Goal: Task Accomplishment & Management: Manage account settings

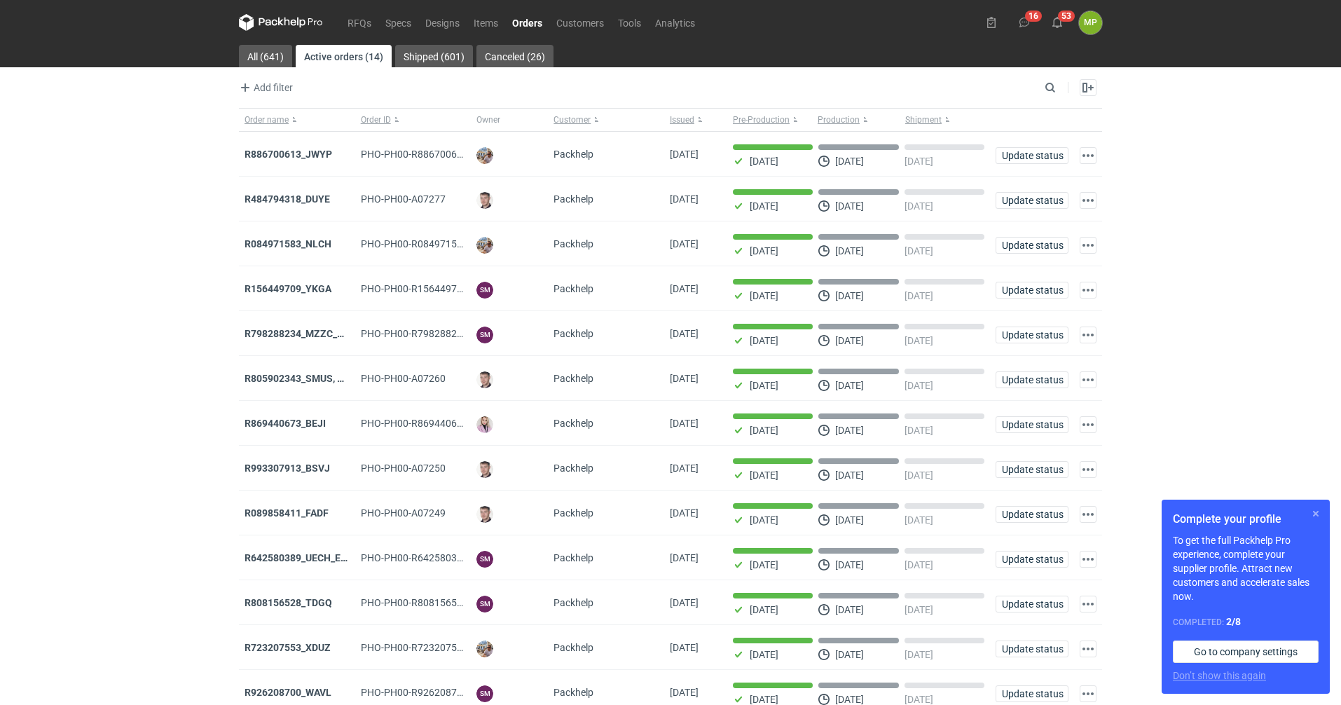
click at [1320, 517] on button "button" at bounding box center [1316, 513] width 17 height 17
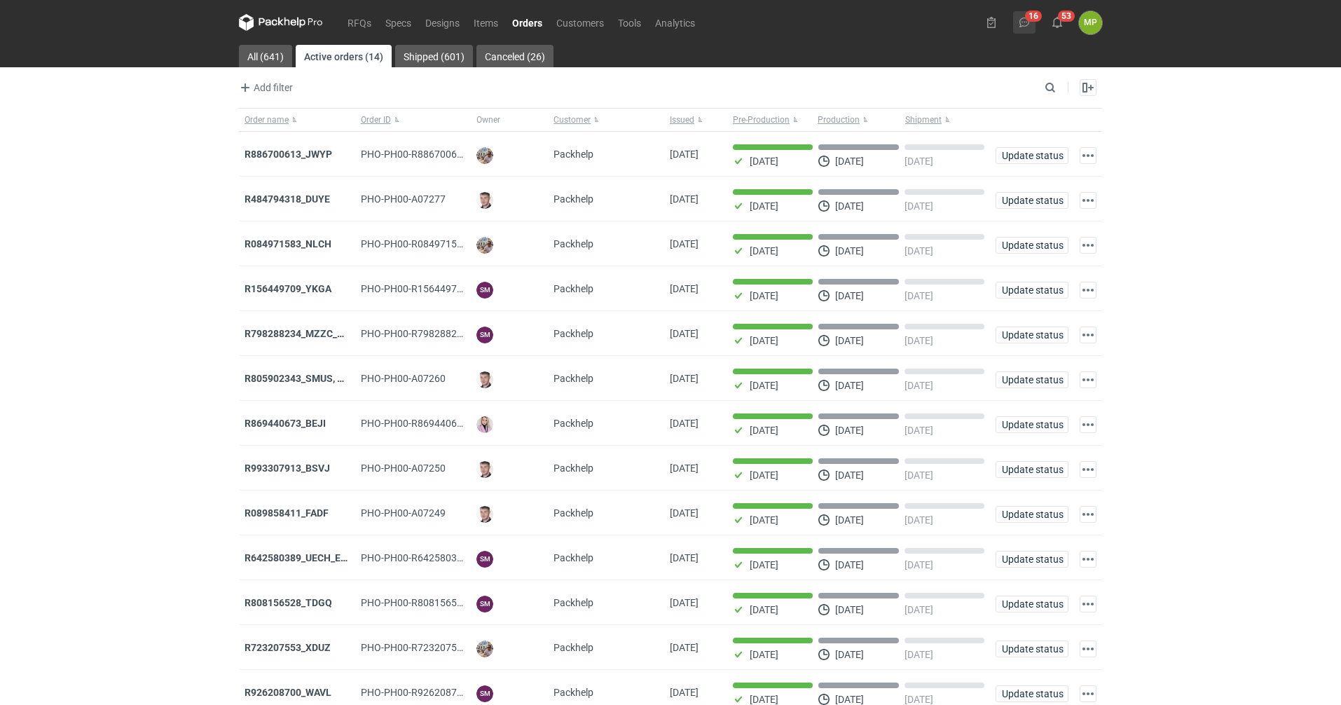
click at [1030, 21] on button "16" at bounding box center [1024, 22] width 22 height 22
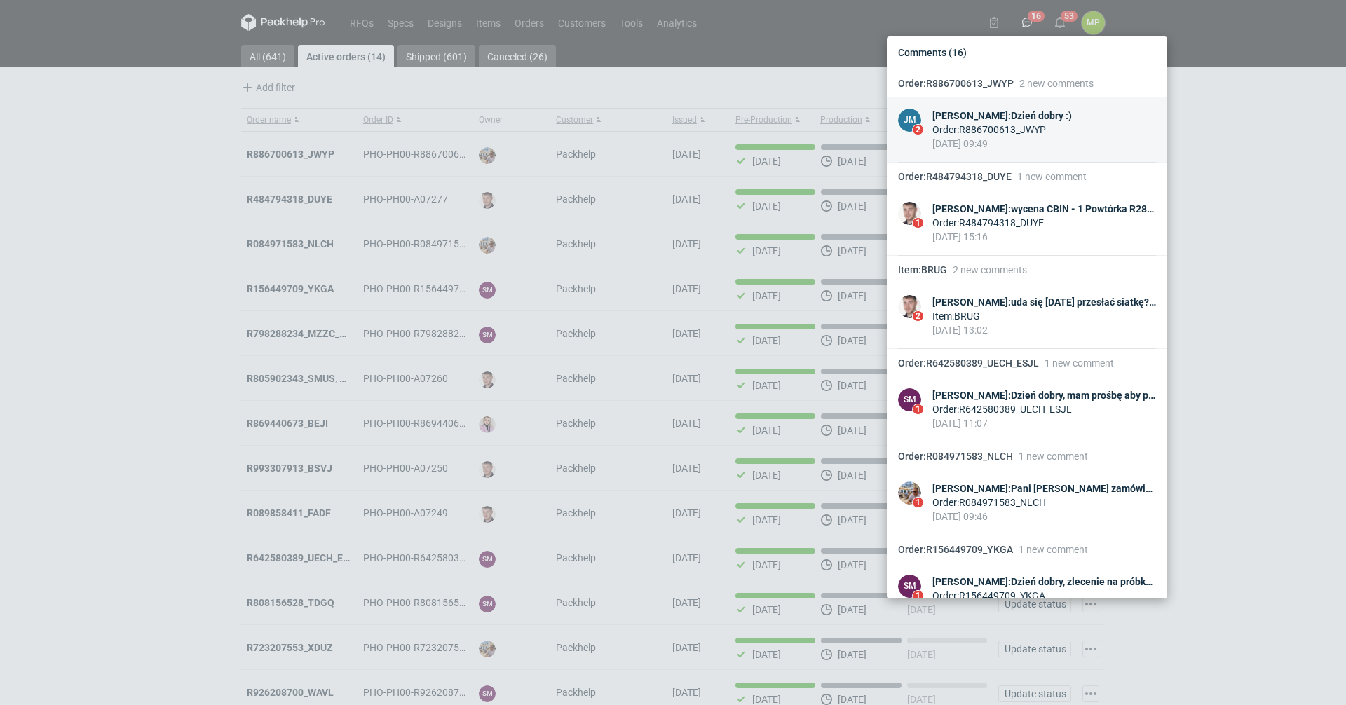
click at [1016, 130] on div "Order : R886700613_JWYP" at bounding box center [1001, 130] width 139 height 14
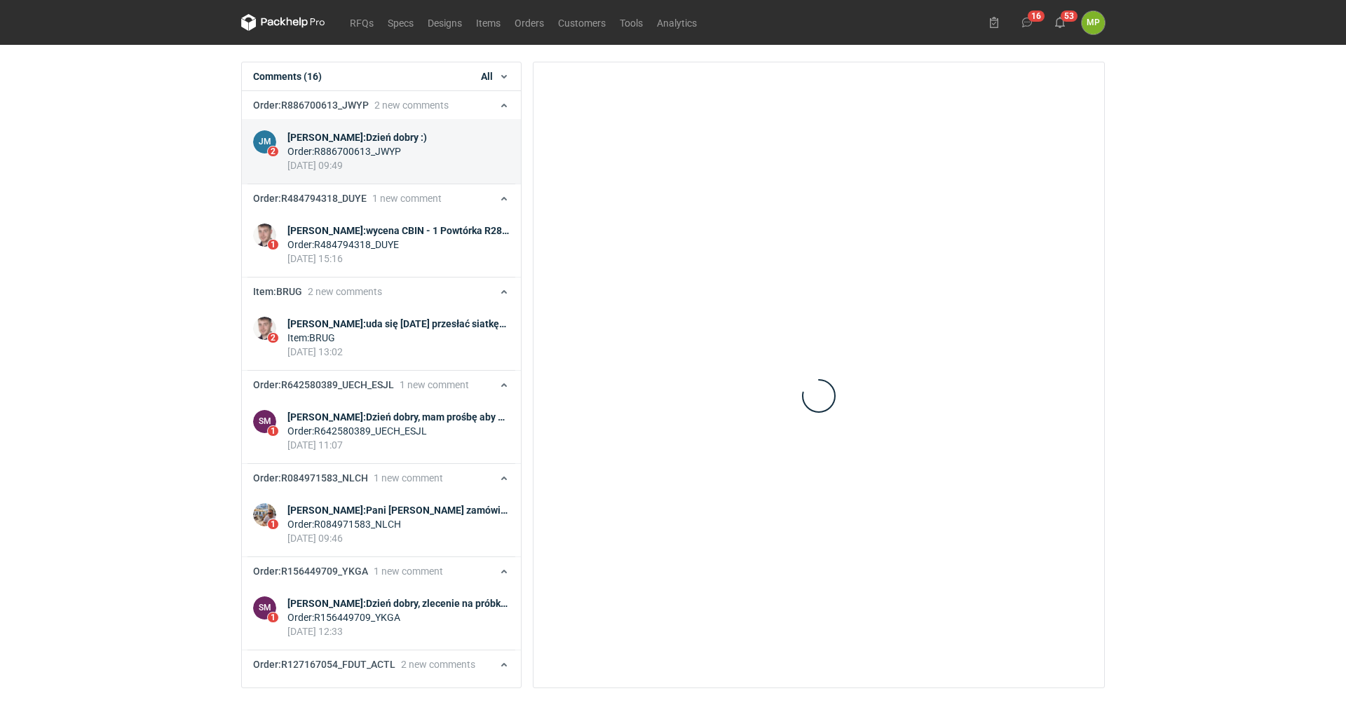
scroll to position [28, 0]
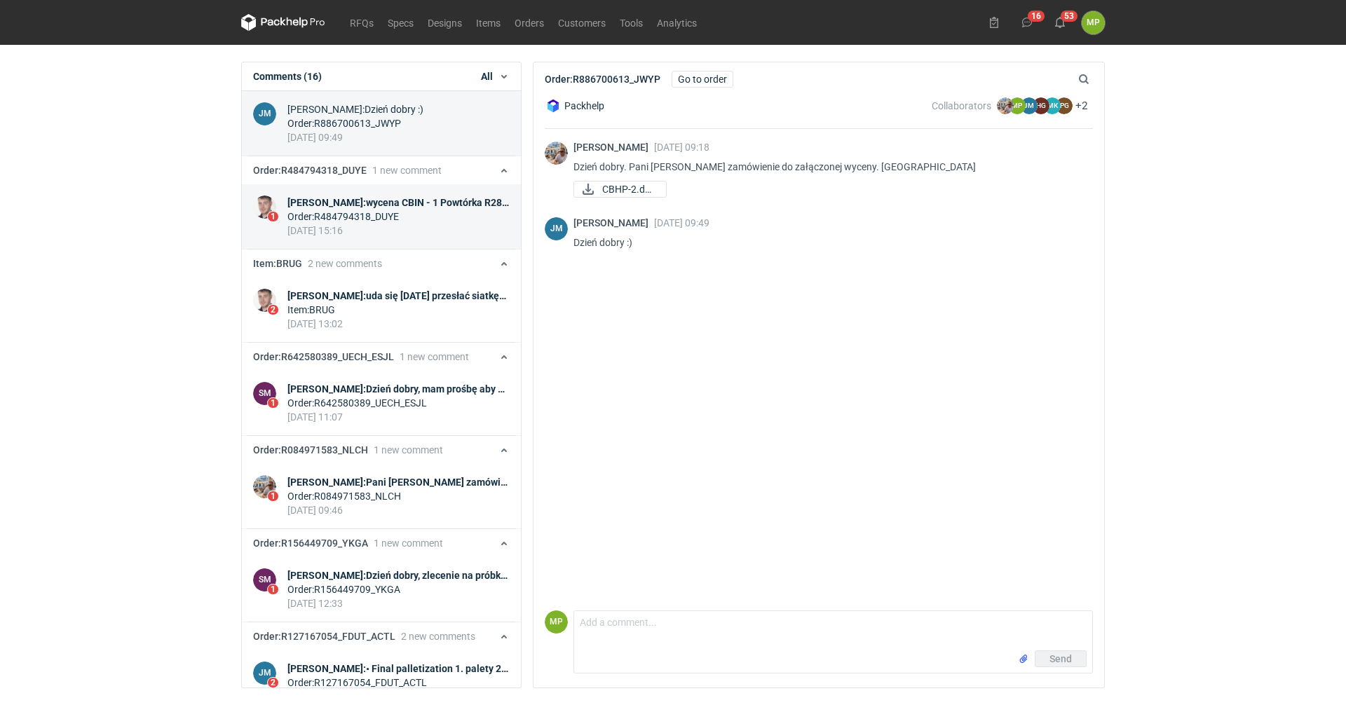
click at [411, 194] on link "1 [PERSON_NAME] : wycena CBIN - 1 Powtórka R284552100_UKFN ostatnio Order : R48…" at bounding box center [381, 216] width 279 height 65
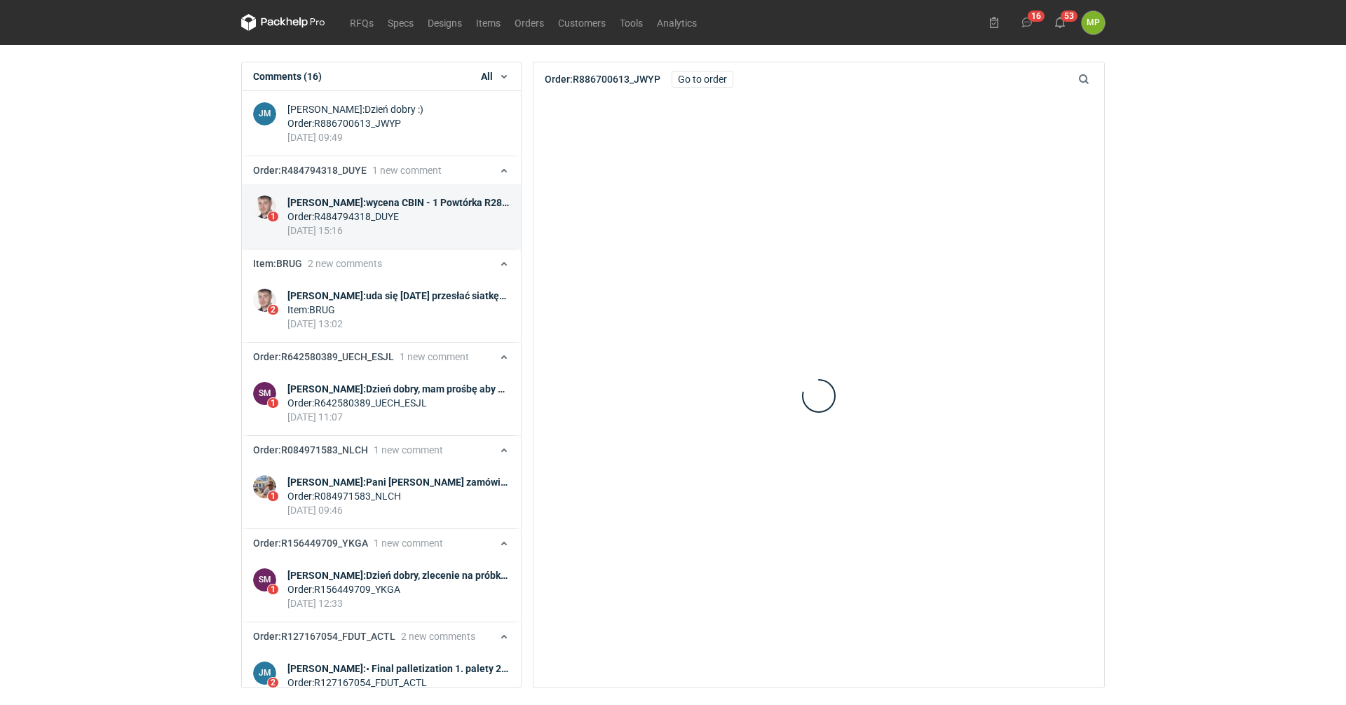
scroll to position [121, 0]
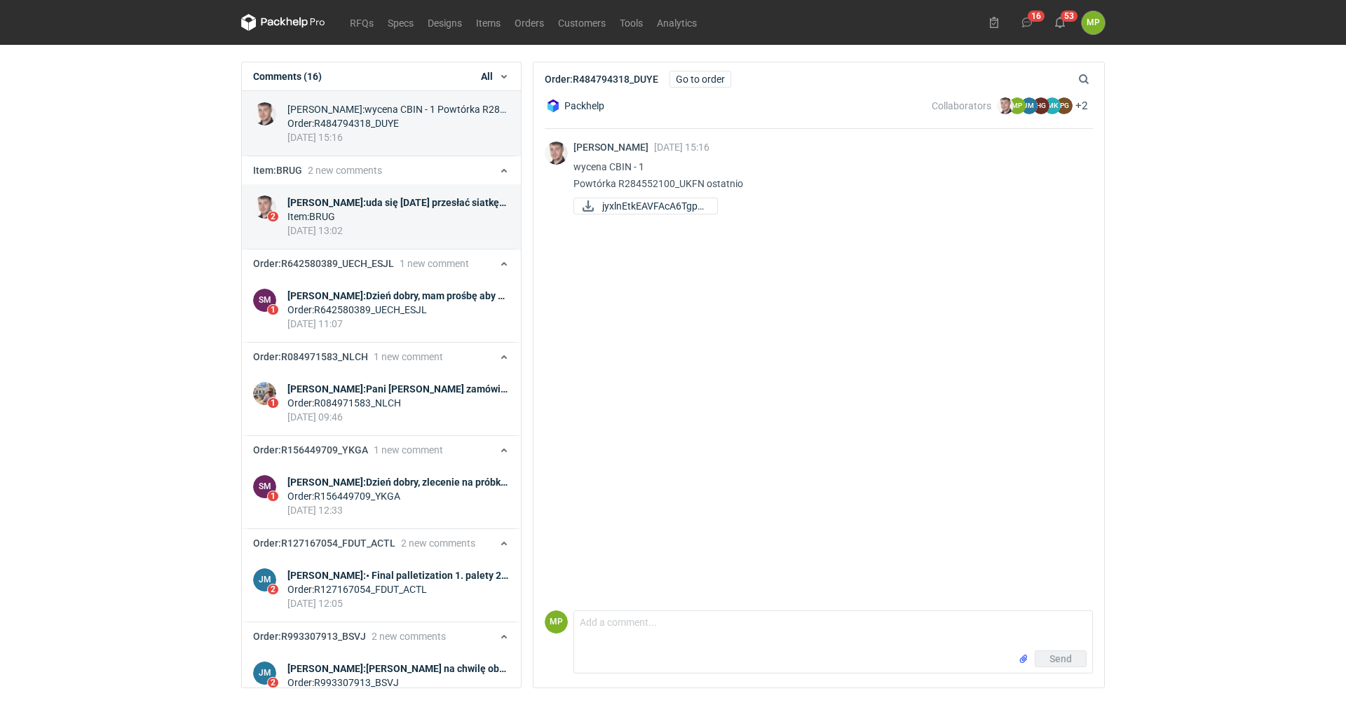
click at [366, 225] on div "[DATE] 13:02" at bounding box center [398, 231] width 222 height 14
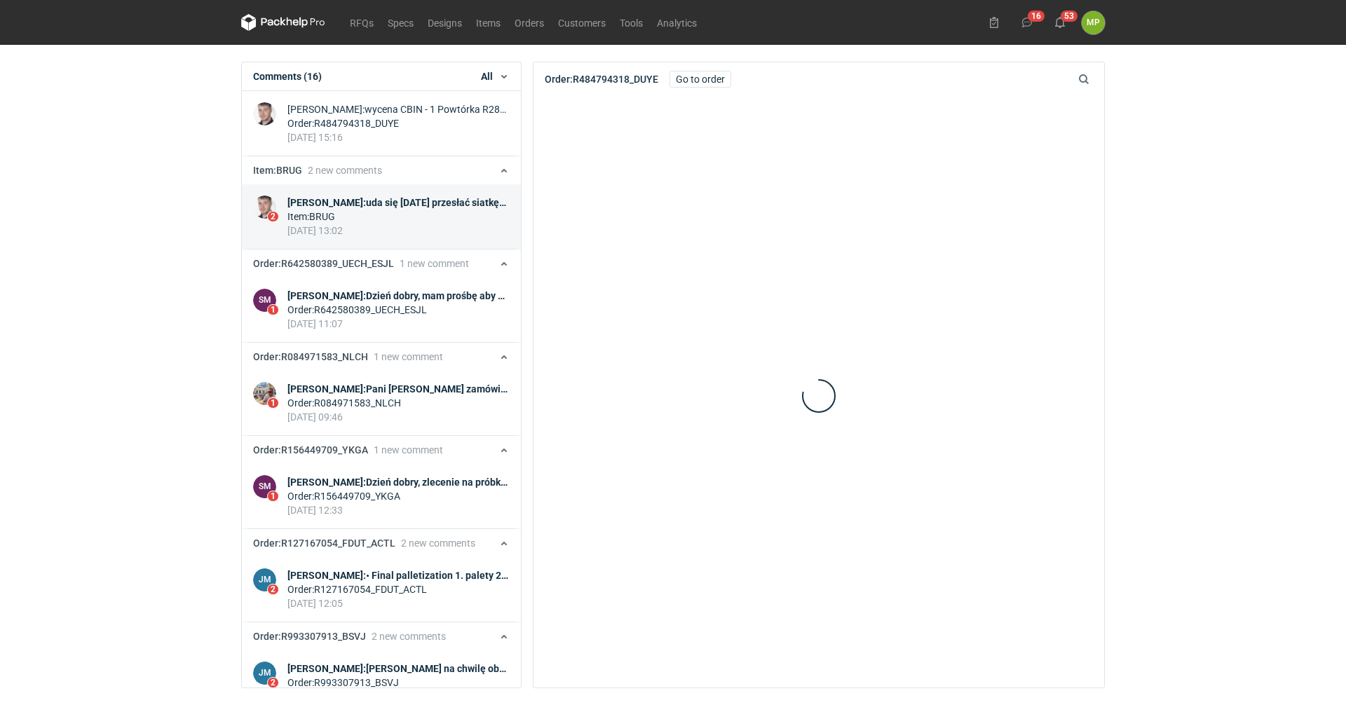
scroll to position [214, 0]
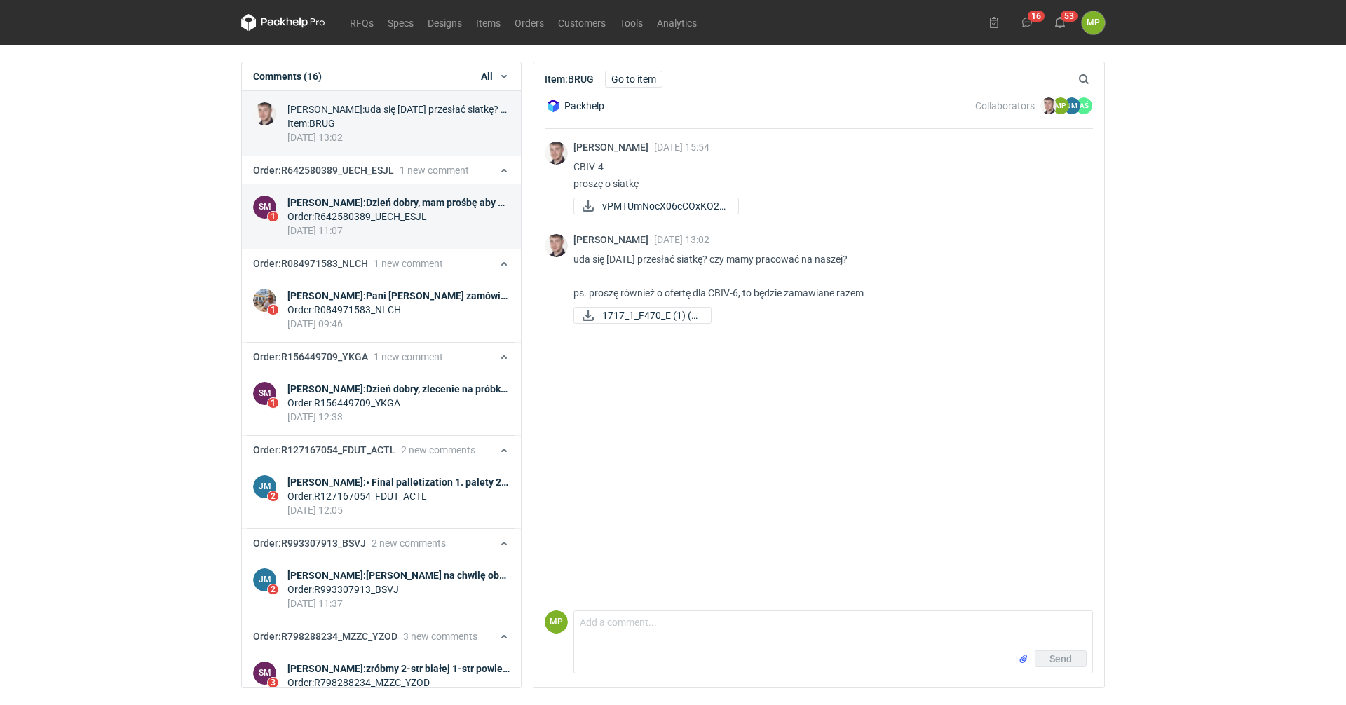
click at [332, 235] on div "[DATE] 11:07" at bounding box center [398, 231] width 222 height 14
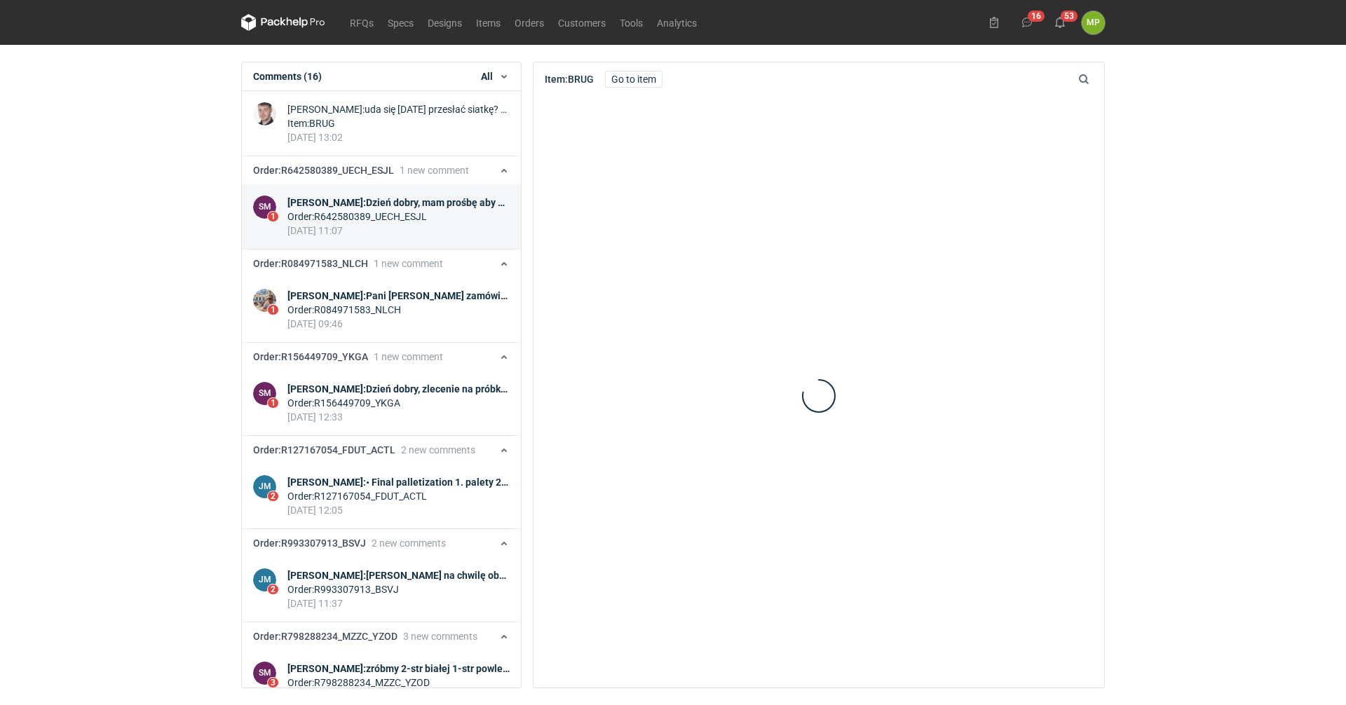
scroll to position [308, 0]
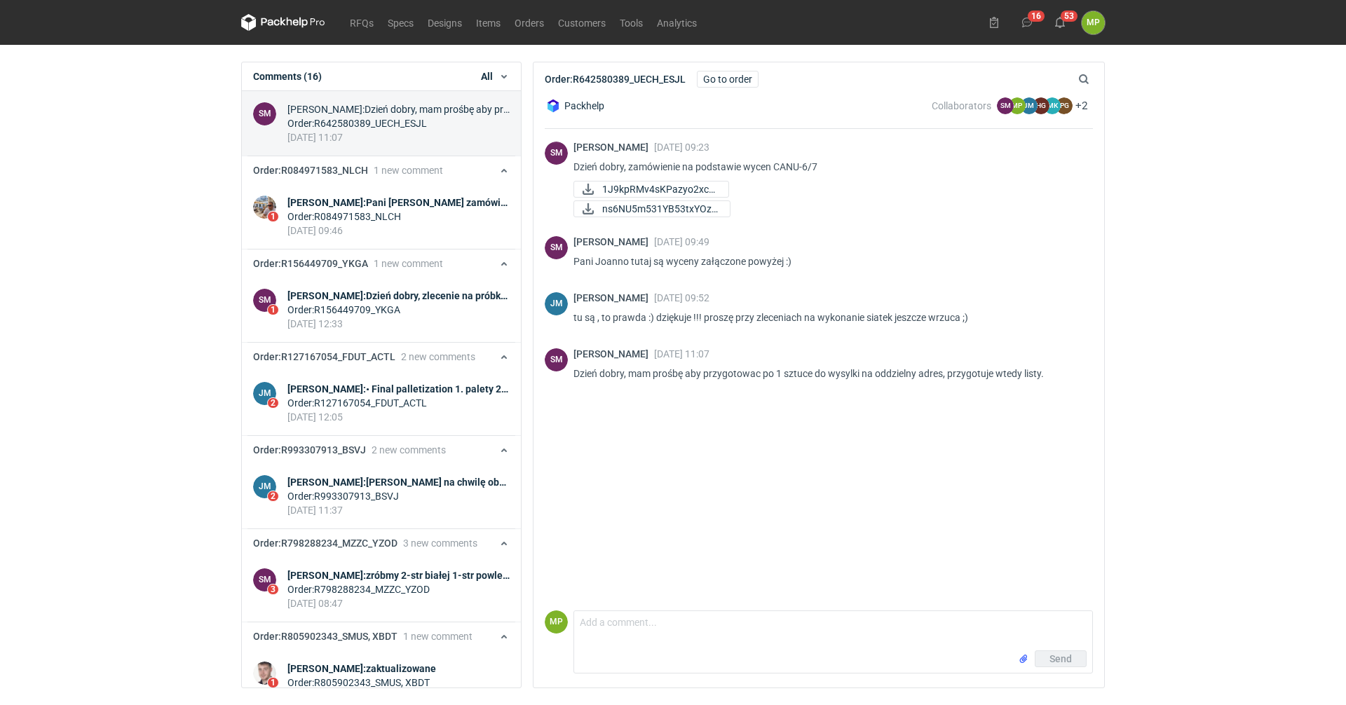
click at [332, 235] on div "[DATE] 09:46" at bounding box center [398, 231] width 222 height 14
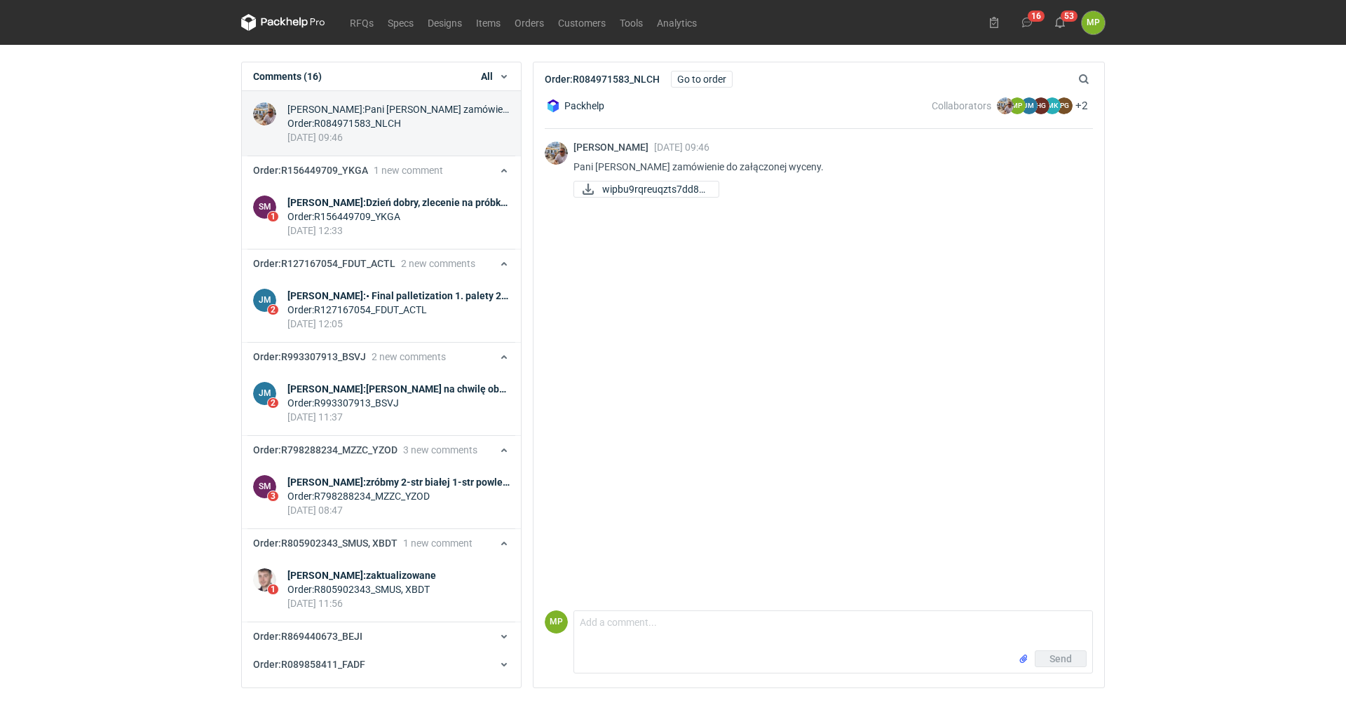
click at [332, 235] on div "[DATE] 12:33" at bounding box center [398, 231] width 222 height 14
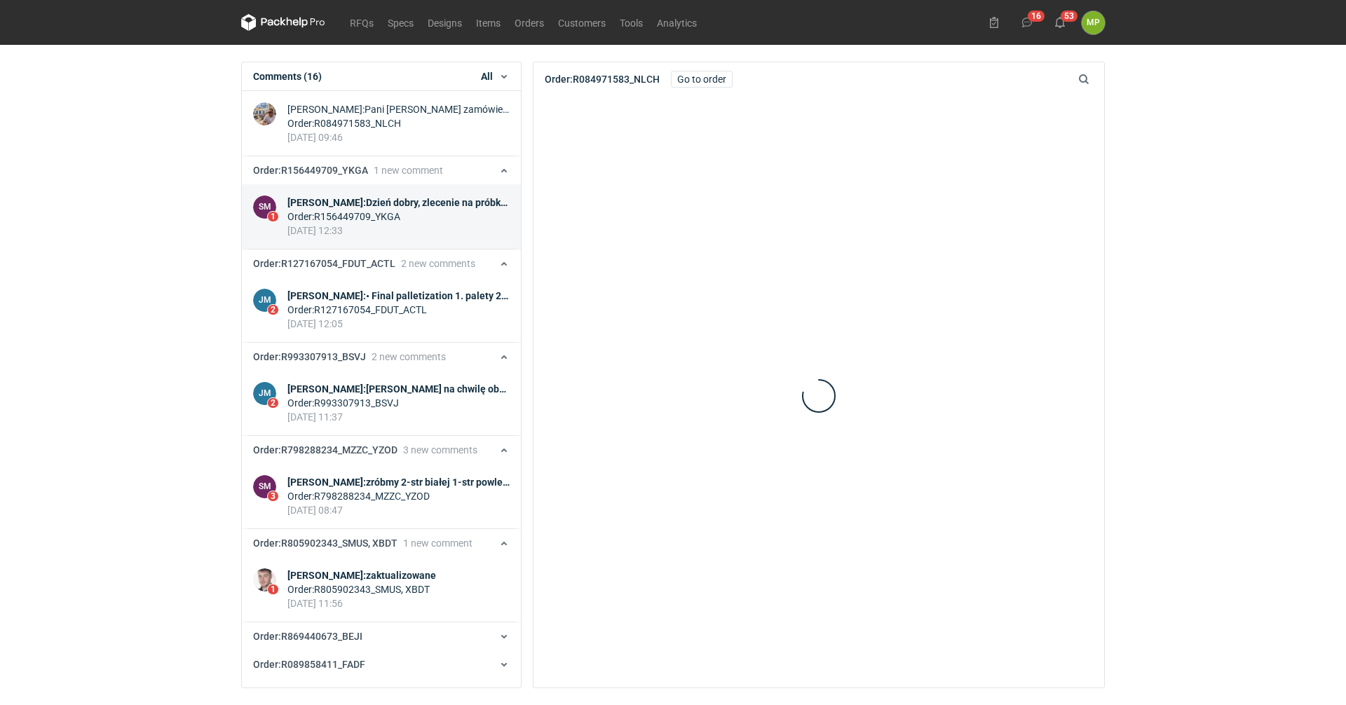
scroll to position [494, 0]
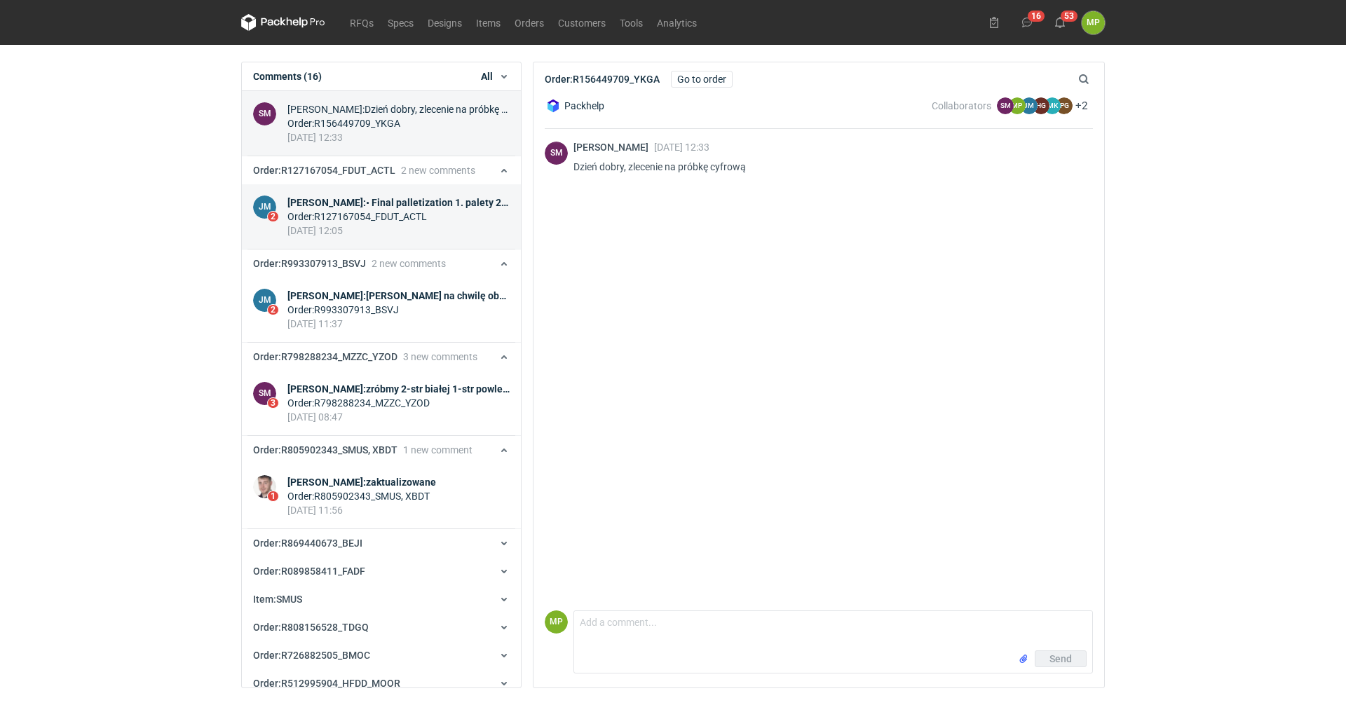
click at [348, 226] on div "[DATE] 12:05" at bounding box center [398, 231] width 222 height 14
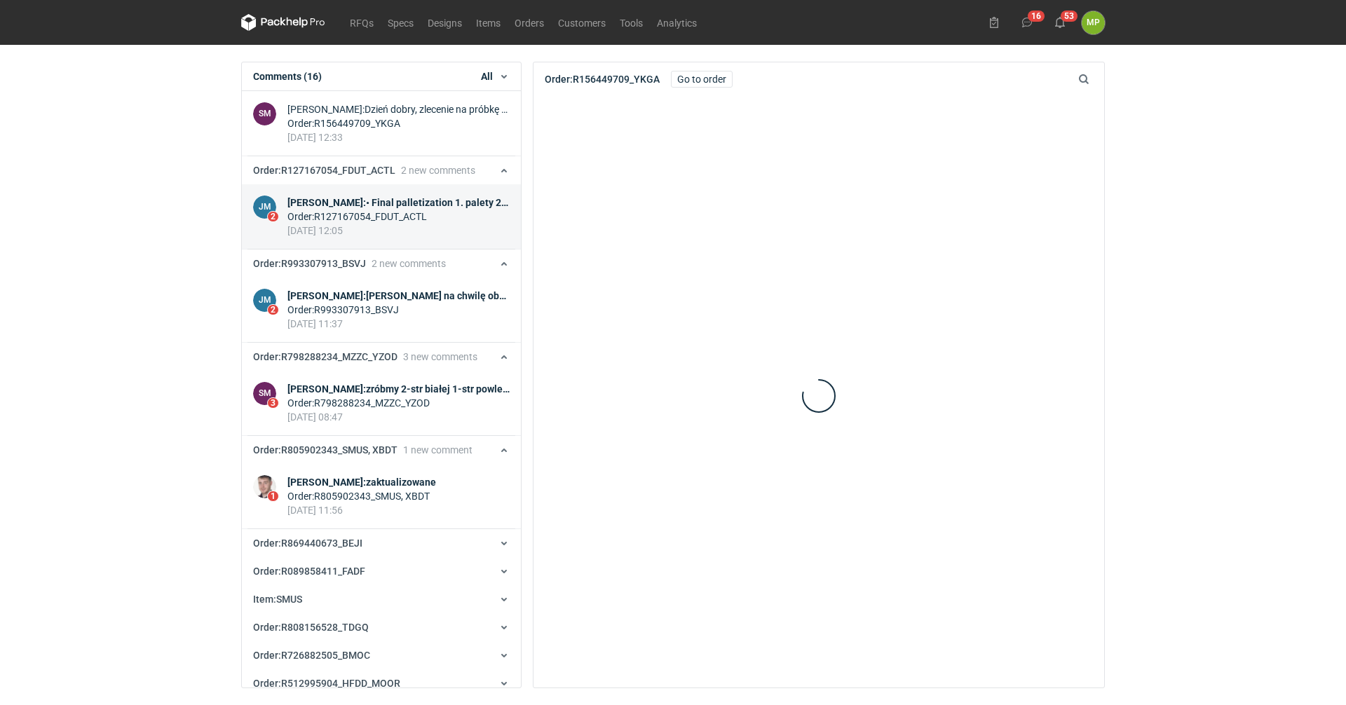
scroll to position [587, 0]
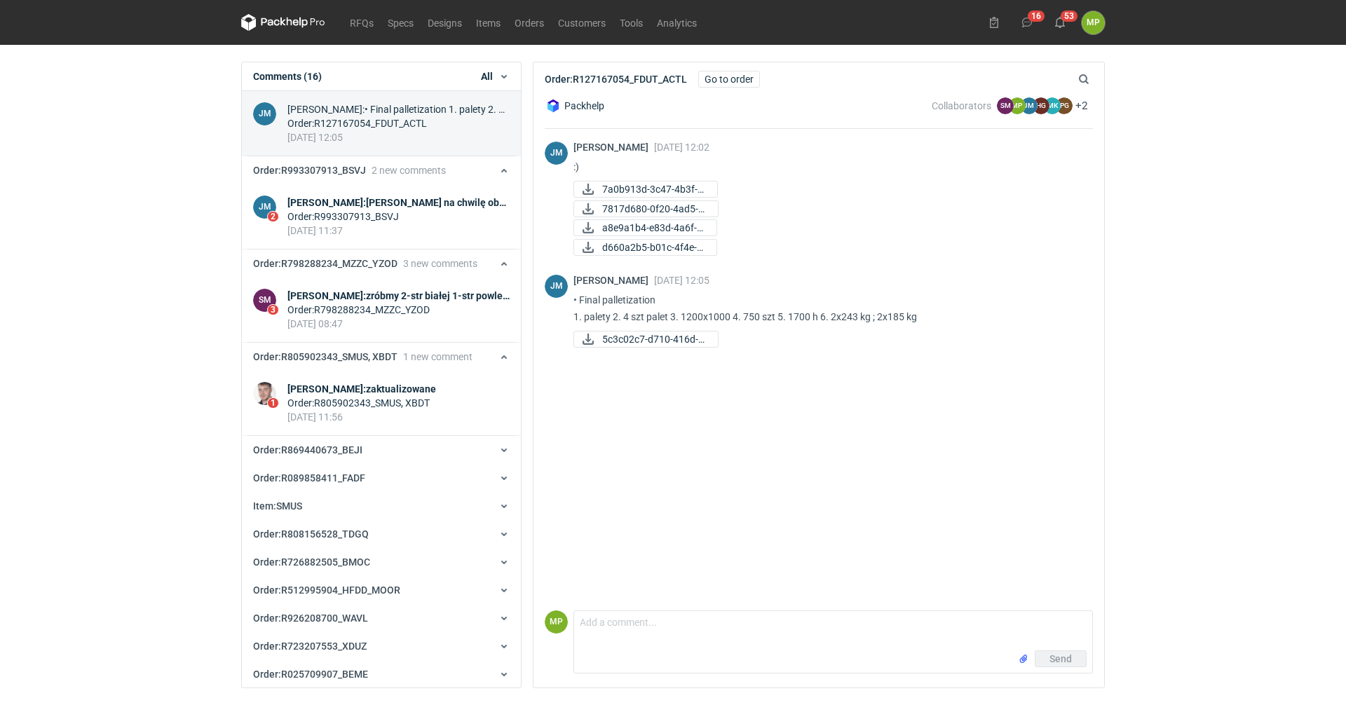
click at [348, 226] on div "[DATE] 11:37" at bounding box center [398, 231] width 222 height 14
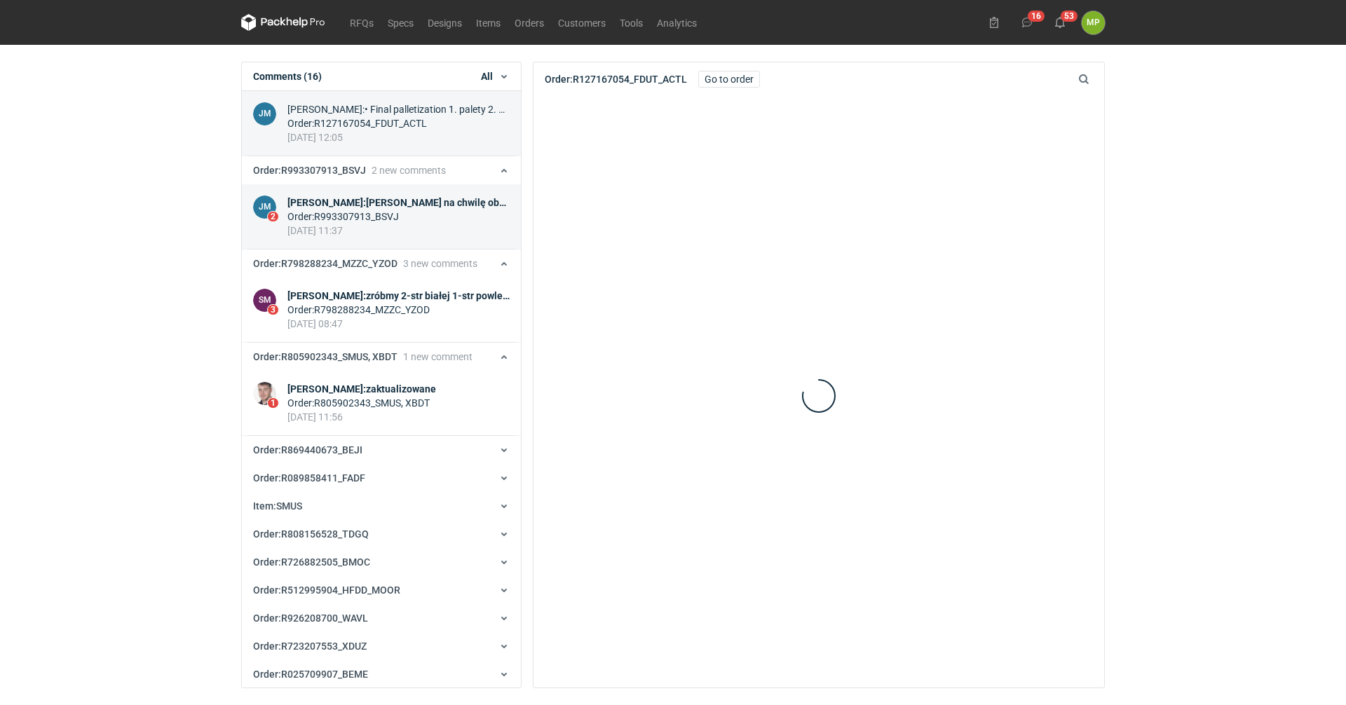
scroll to position [681, 0]
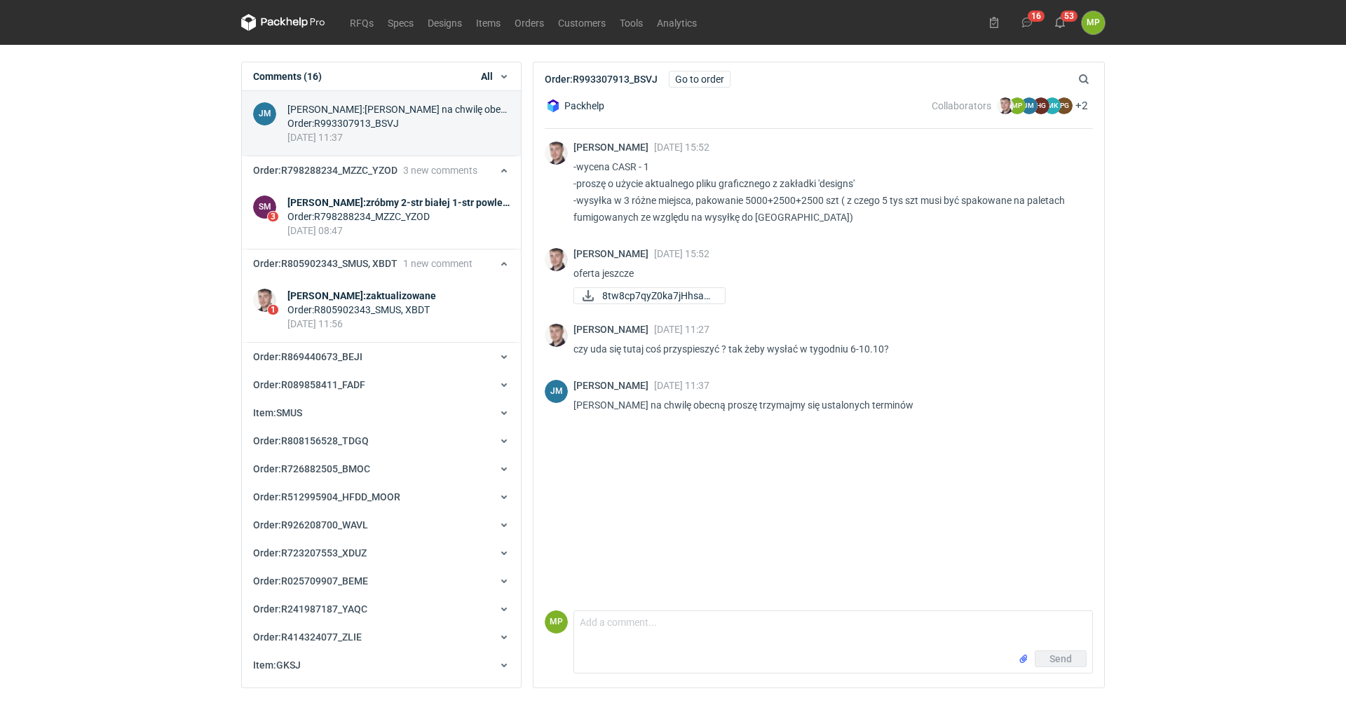
click at [348, 226] on div "[DATE] 08:47" at bounding box center [398, 231] width 222 height 14
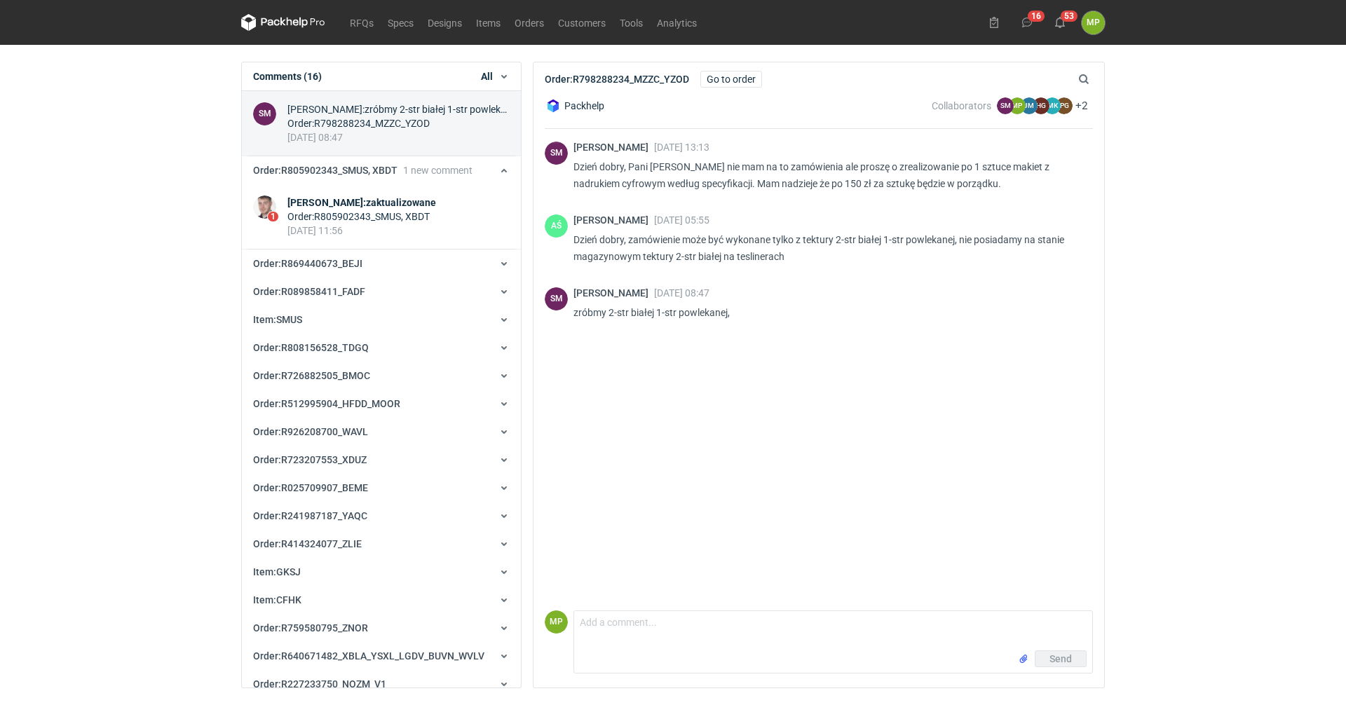
click at [348, 226] on div "[DATE] 11:56" at bounding box center [361, 231] width 149 height 14
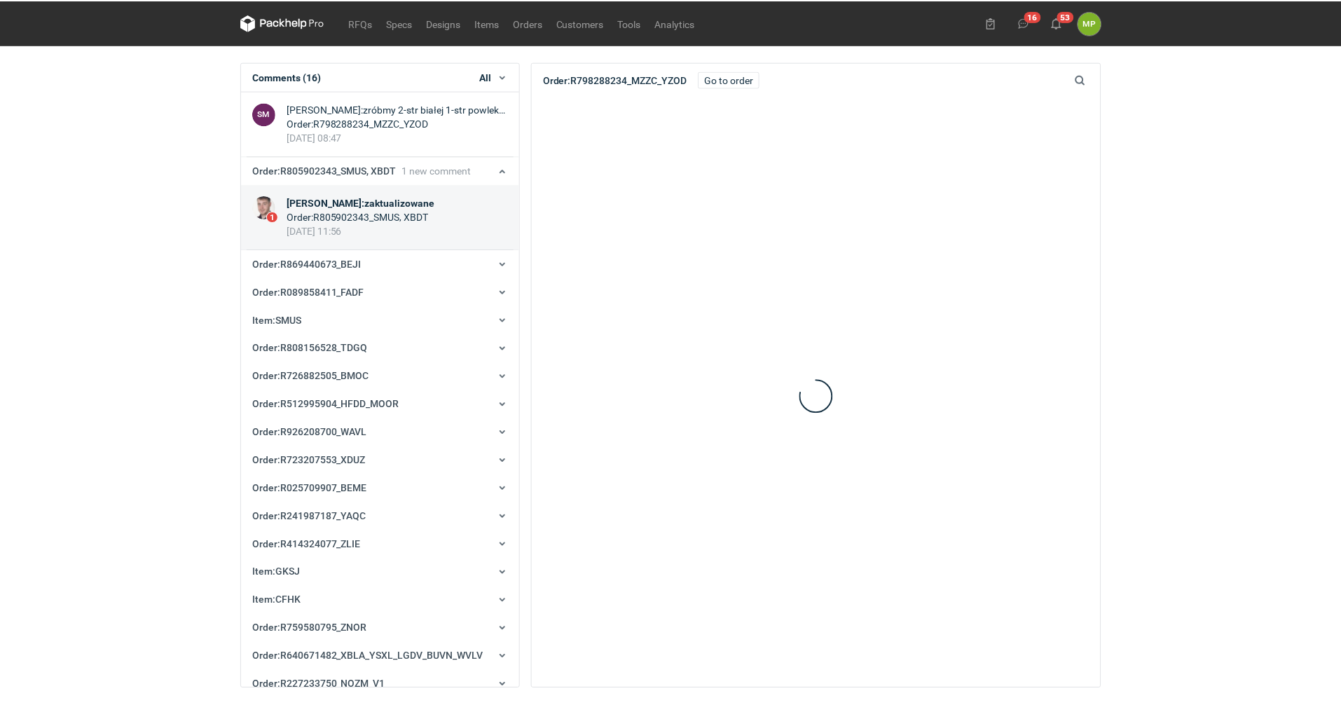
scroll to position [867, 0]
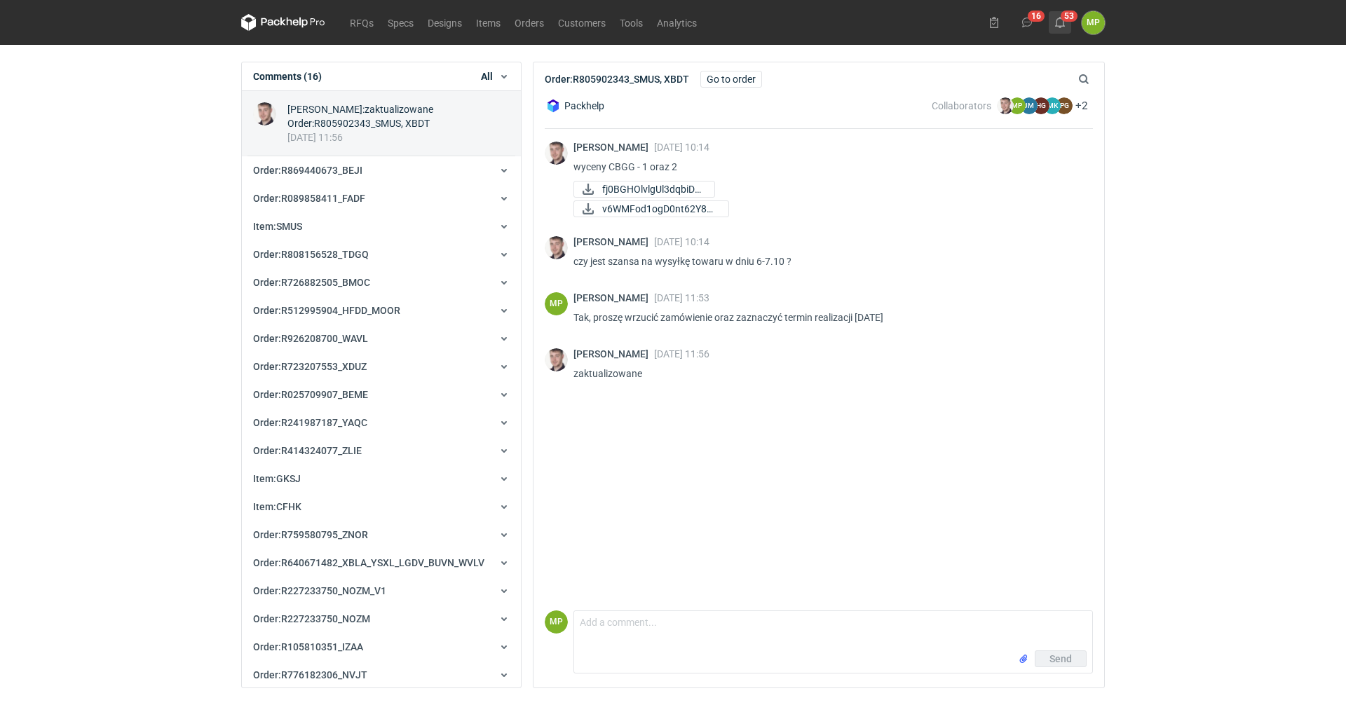
click at [1065, 26] on button "53" at bounding box center [1059, 22] width 22 height 22
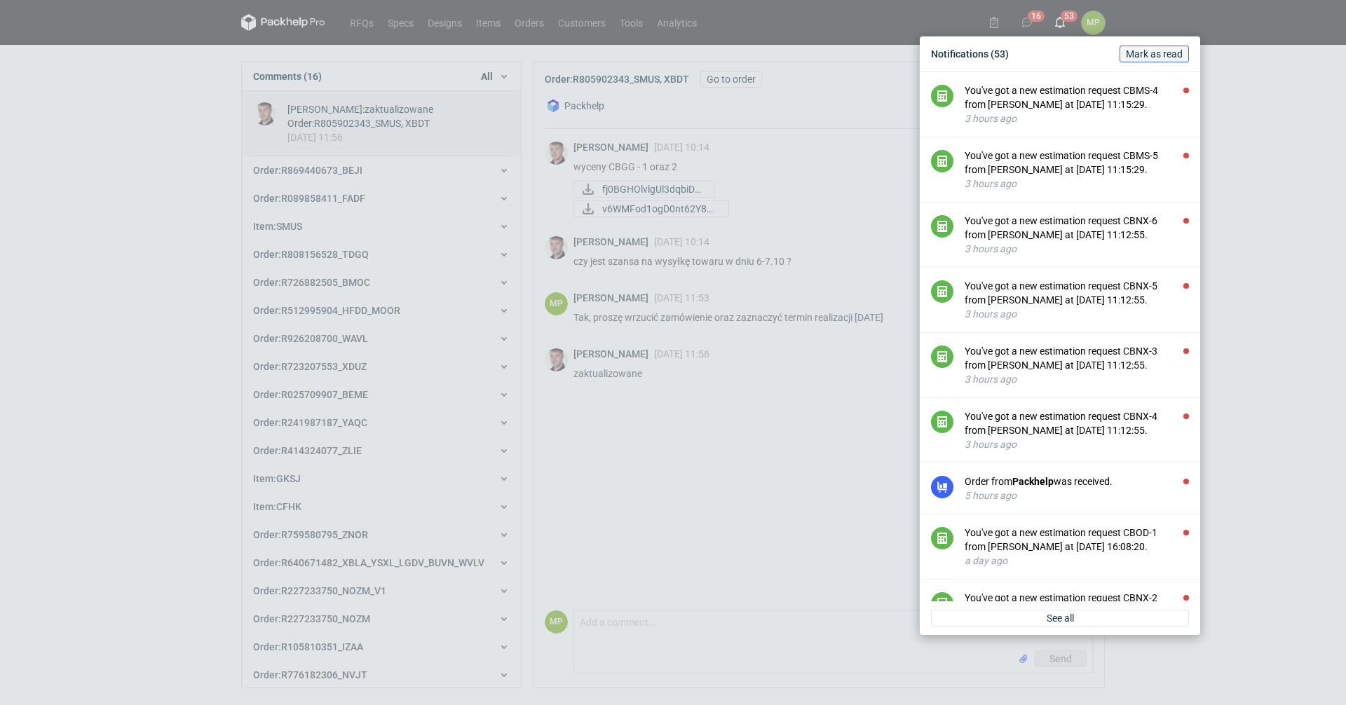
click at [1168, 53] on span "Mark as read" at bounding box center [1154, 54] width 57 height 10
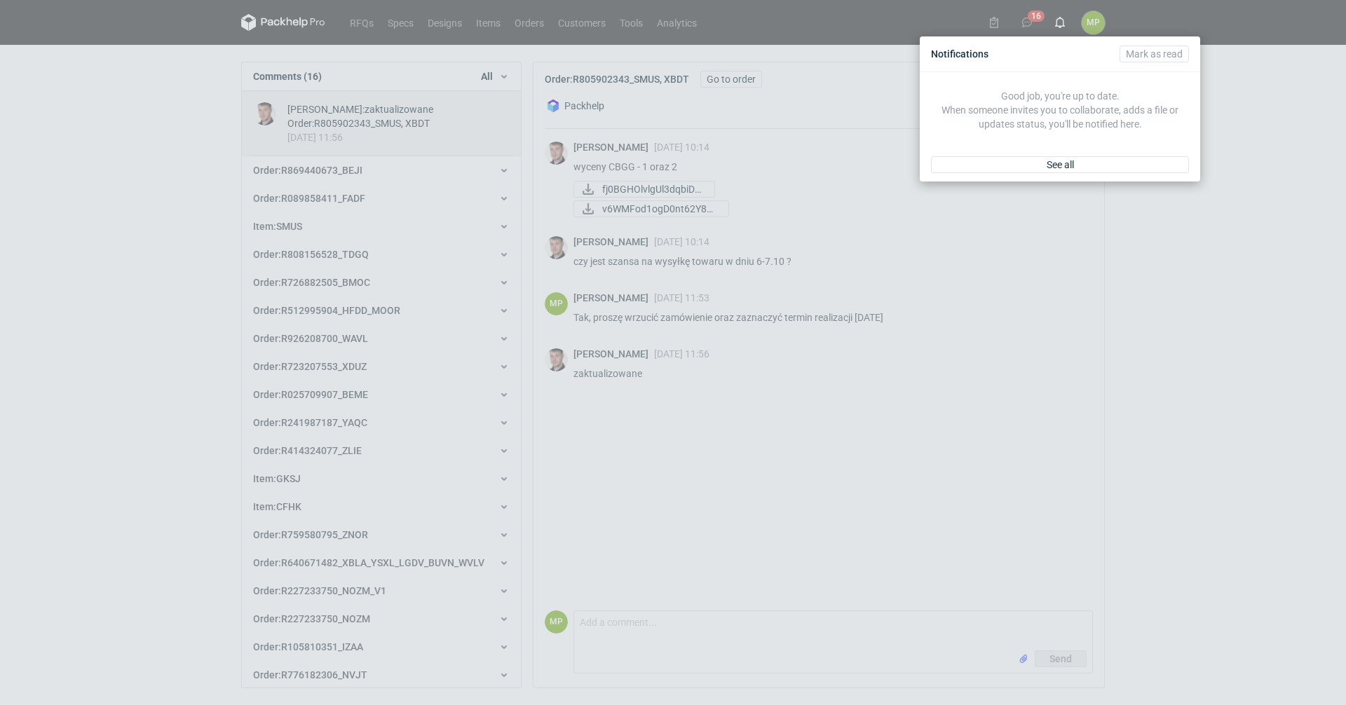
click at [358, 20] on div "Notifications [PERSON_NAME] as read Good job, you're up to date. When someone i…" at bounding box center [673, 352] width 1346 height 705
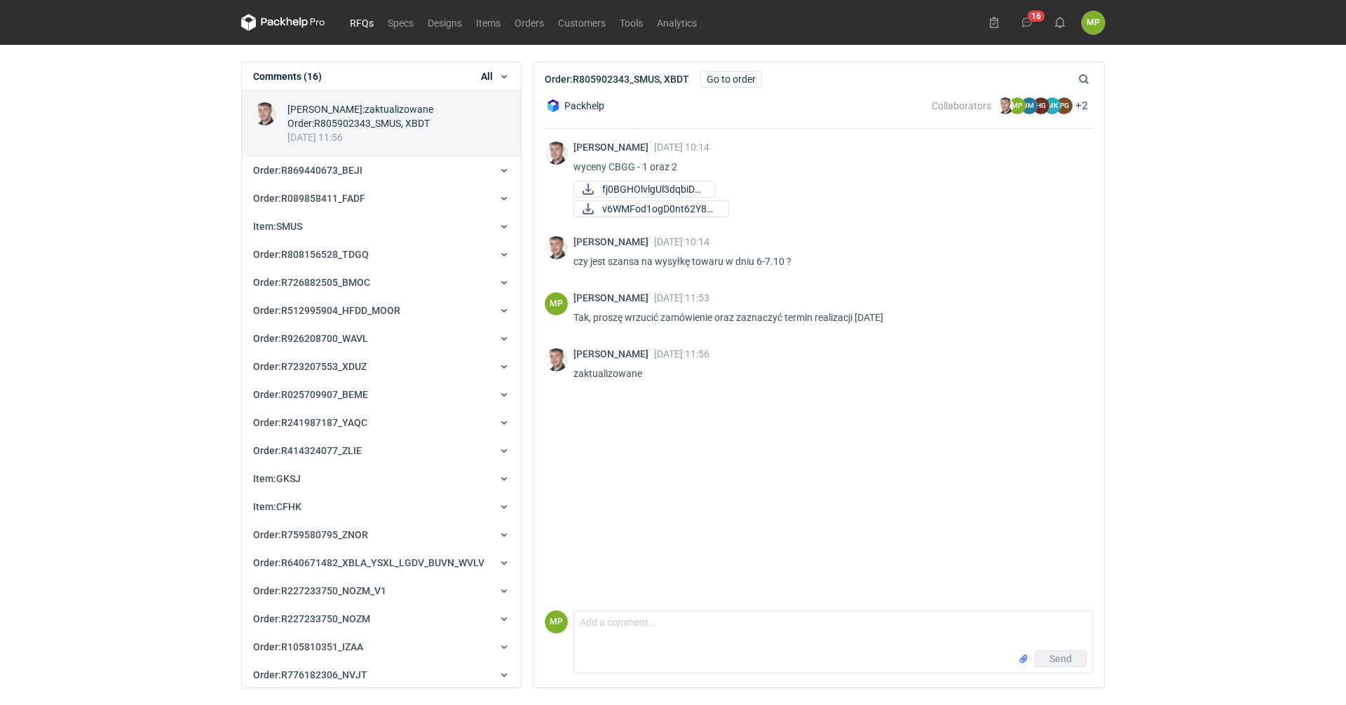
click at [358, 20] on link "RFQs" at bounding box center [362, 22] width 38 height 17
